Goal: Check status: Check status

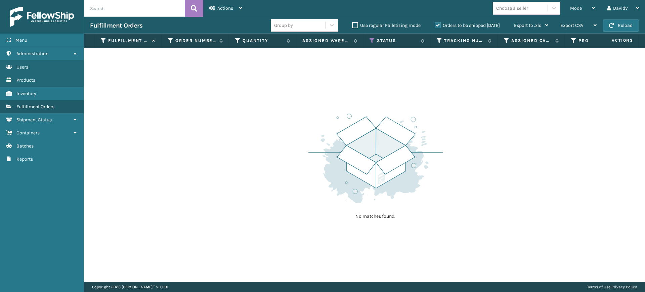
click at [435, 23] on label "Orders to be shipped [DATE]" at bounding box center [467, 26] width 65 height 6
click at [435, 23] on input "Orders to be shipped [DATE]" at bounding box center [435, 24] width 0 height 4
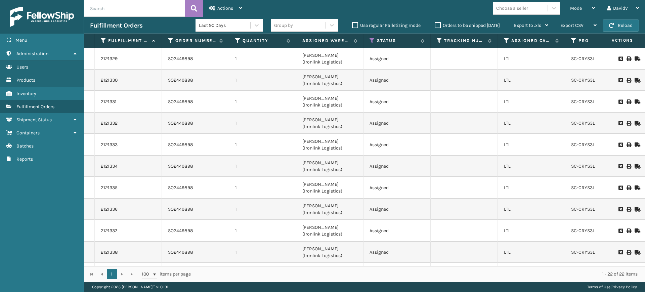
click at [437, 25] on label "Orders to be shipped [DATE]" at bounding box center [467, 26] width 65 height 6
click at [435, 25] on input "Orders to be shipped [DATE]" at bounding box center [435, 24] width 0 height 4
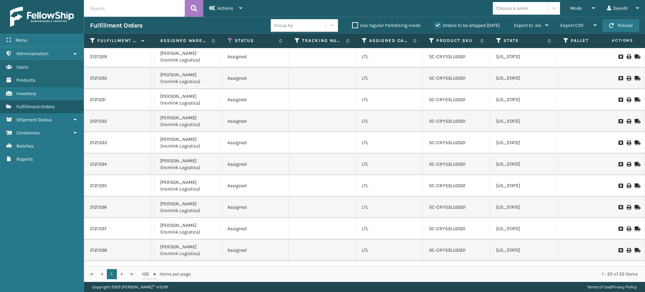
scroll to position [0, 142]
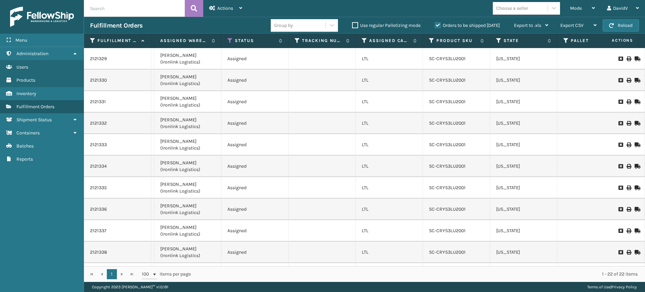
click at [334, 11] on div "Mode Regular Mode Picking Mode Labeling Mode Exit Scan Mode Choose a seller Dav…" at bounding box center [446, 8] width 397 height 17
click at [324, 12] on div "Mode Regular Mode Picking Mode Labeling Mode Exit Scan Mode Choose a seller Dav…" at bounding box center [446, 8] width 397 height 17
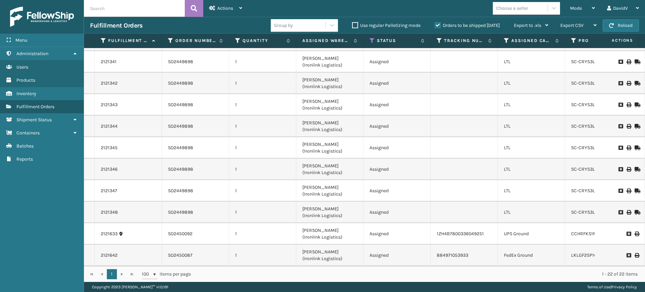
scroll to position [261, 0]
click at [134, 209] on div "2121348" at bounding box center [128, 212] width 55 height 7
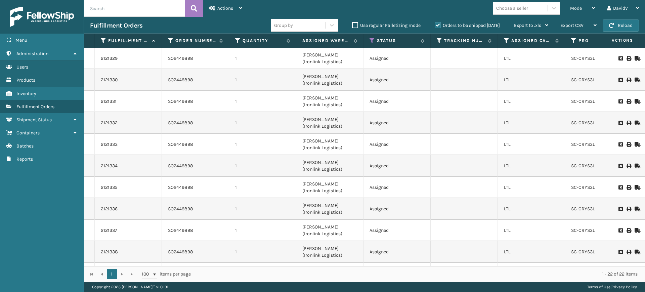
scroll to position [0, 0]
click at [439, 25] on label "Orders to be shipped [DATE]" at bounding box center [467, 26] width 65 height 6
click at [435, 25] on input "Orders to be shipped [DATE]" at bounding box center [435, 24] width 0 height 4
click at [439, 25] on label "Orders to be shipped [DATE]" at bounding box center [467, 26] width 65 height 6
click at [435, 25] on input "Orders to be shipped [DATE]" at bounding box center [435, 24] width 0 height 4
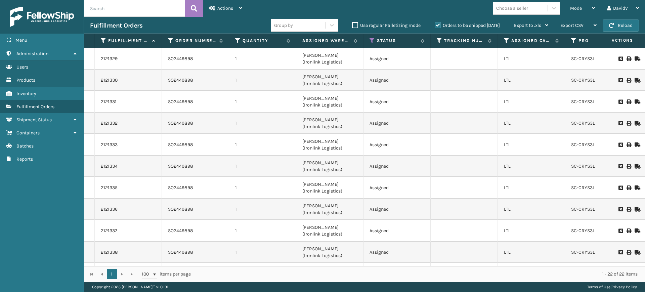
click at [439, 25] on label "Orders to be shipped [DATE]" at bounding box center [467, 26] width 65 height 6
click at [435, 25] on input "Orders to be shipped [DATE]" at bounding box center [435, 24] width 0 height 4
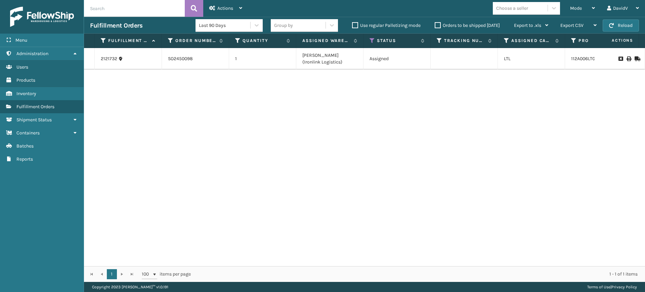
click at [439, 25] on label "Orders to be shipped [DATE]" at bounding box center [467, 26] width 65 height 6
click at [435, 25] on input "Orders to be shipped [DATE]" at bounding box center [435, 24] width 0 height 4
